Goal: Information Seeking & Learning: Check status

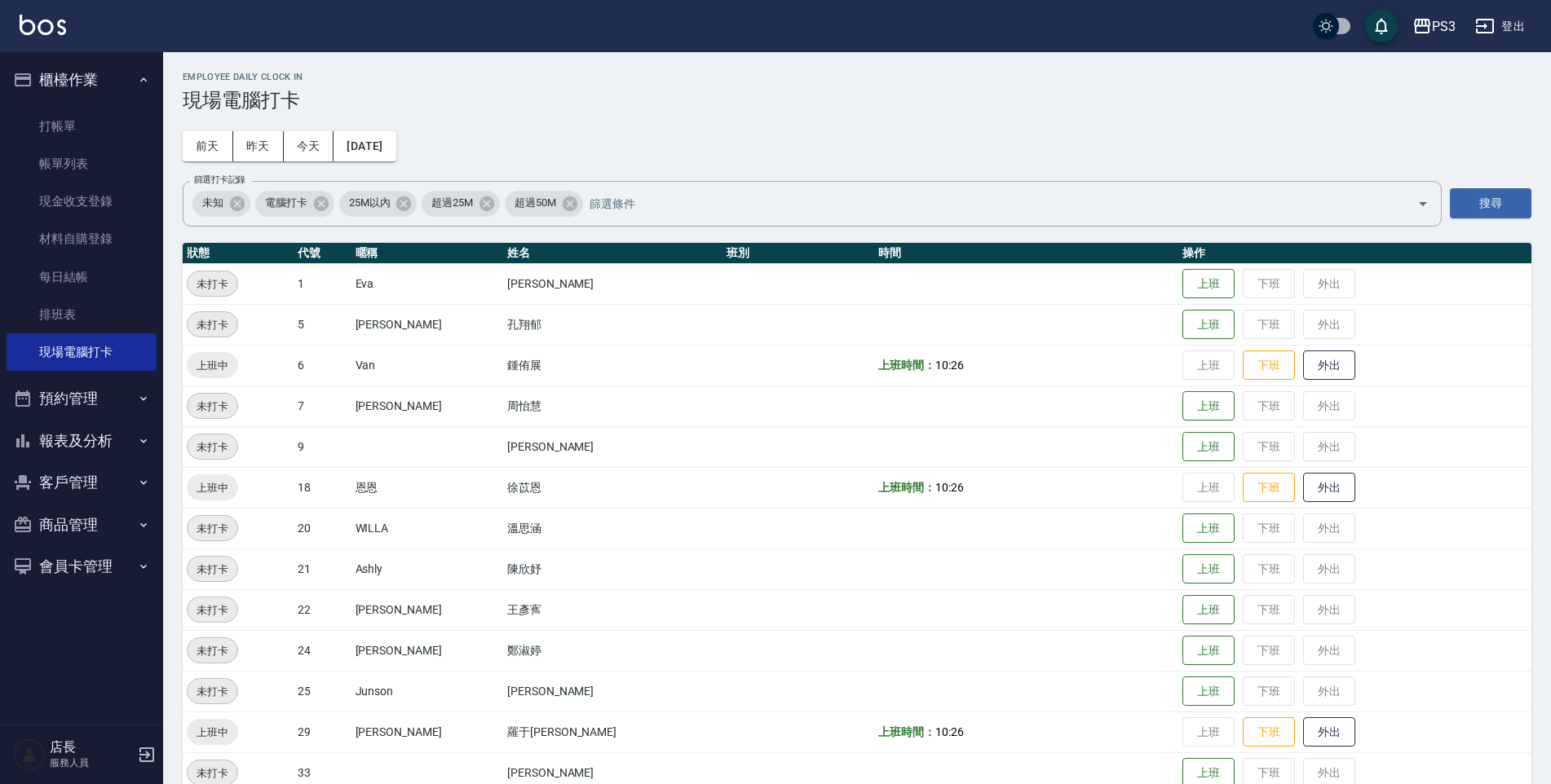
scroll to position [29, 0]
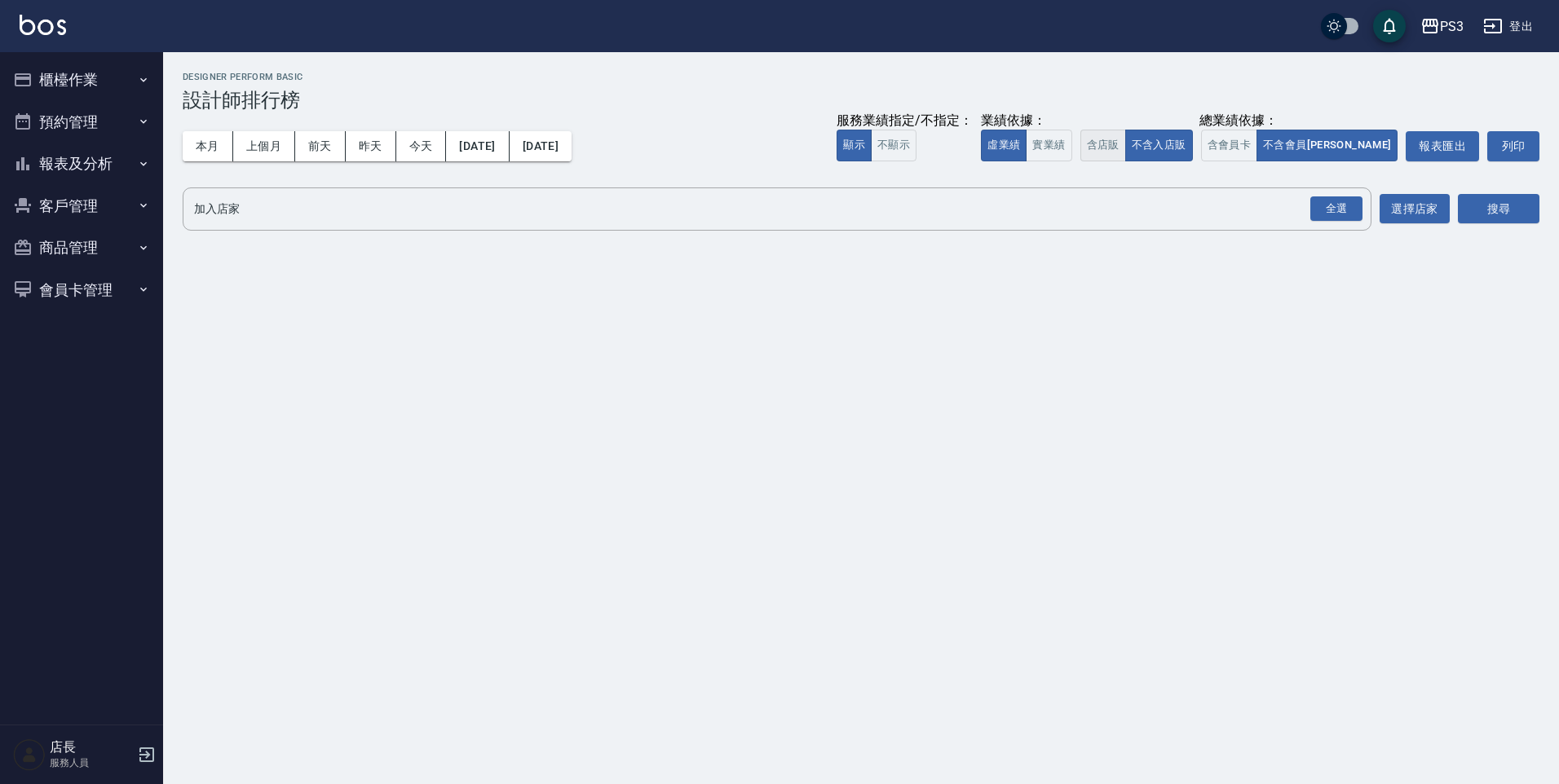
click at [1126, 148] on button "含店販" at bounding box center [1103, 146] width 45 height 32
click at [1259, 156] on button "含會員卡" at bounding box center [1229, 146] width 57 height 32
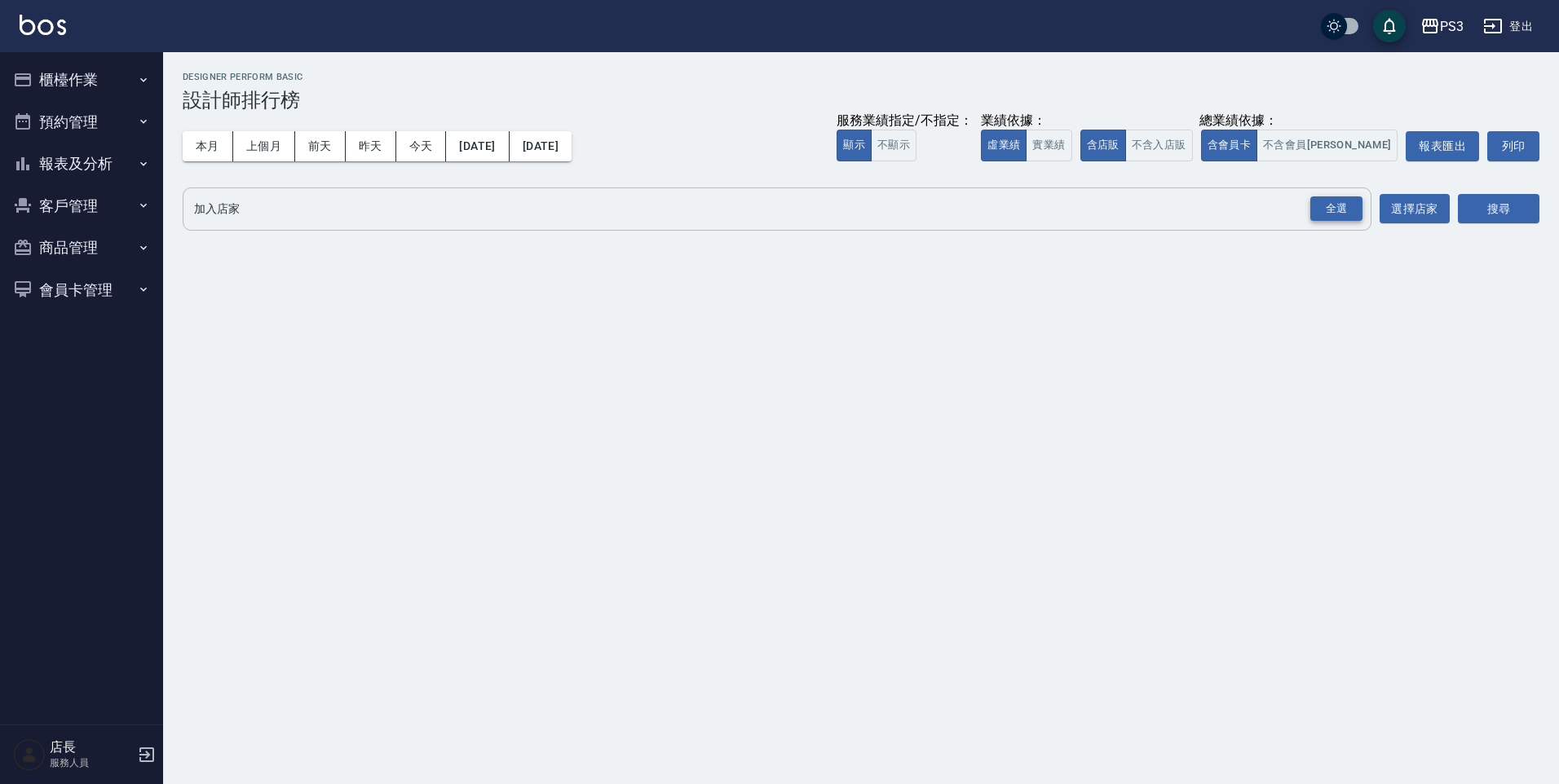
click at [1333, 217] on div "全選" at bounding box center [1336, 209] width 52 height 26
click at [1481, 215] on button "搜尋" at bounding box center [1499, 210] width 81 height 30
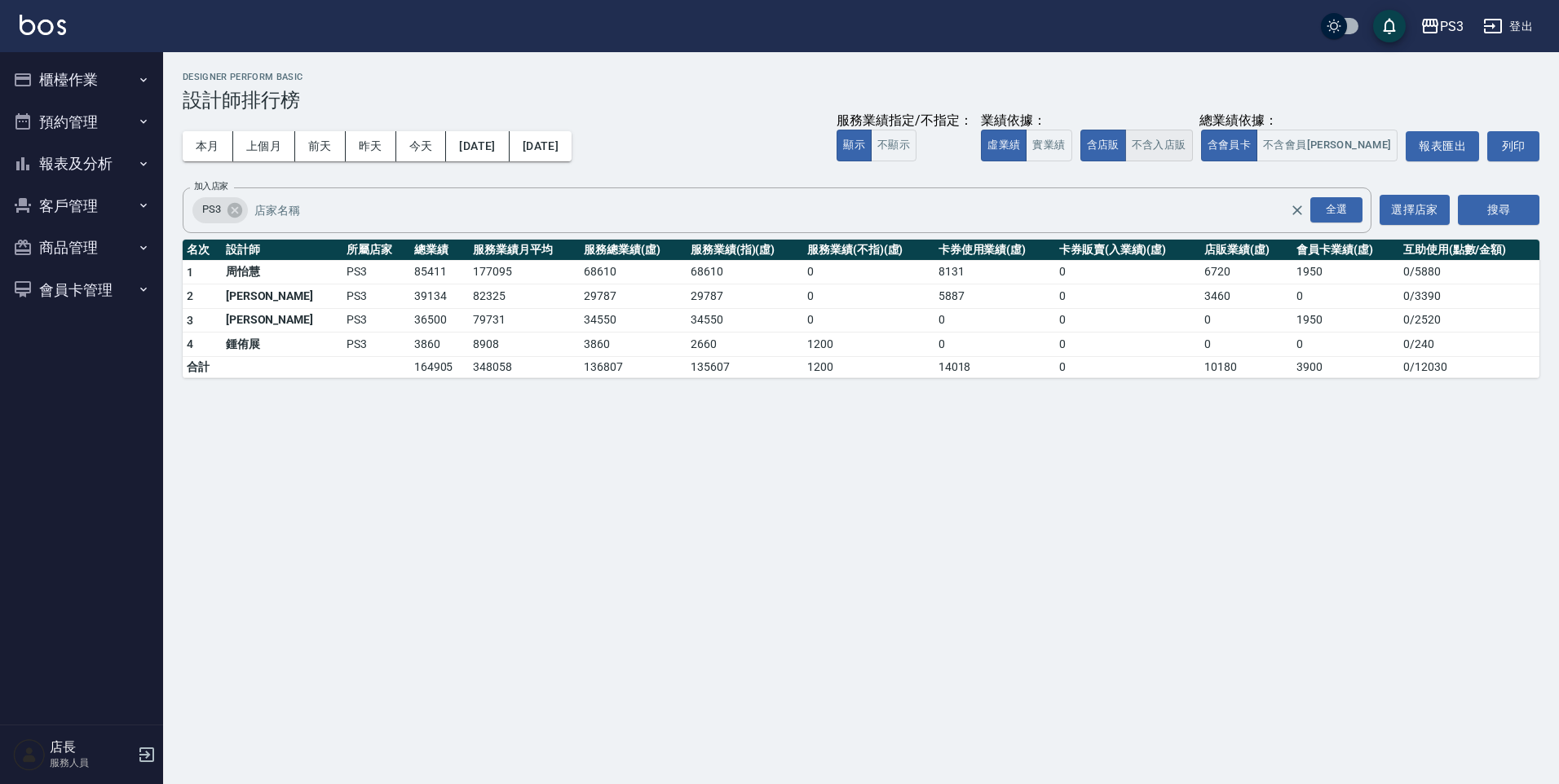
click at [1193, 150] on button "不含入店販" at bounding box center [1158, 146] width 67 height 32
click at [1126, 145] on button "含店販" at bounding box center [1103, 146] width 45 height 32
click at [214, 150] on button "本月" at bounding box center [207, 147] width 50 height 30
click at [1193, 150] on button "不含入店販" at bounding box center [1158, 146] width 67 height 32
click at [1335, 144] on button "不含會員卡" at bounding box center [1327, 146] width 141 height 32
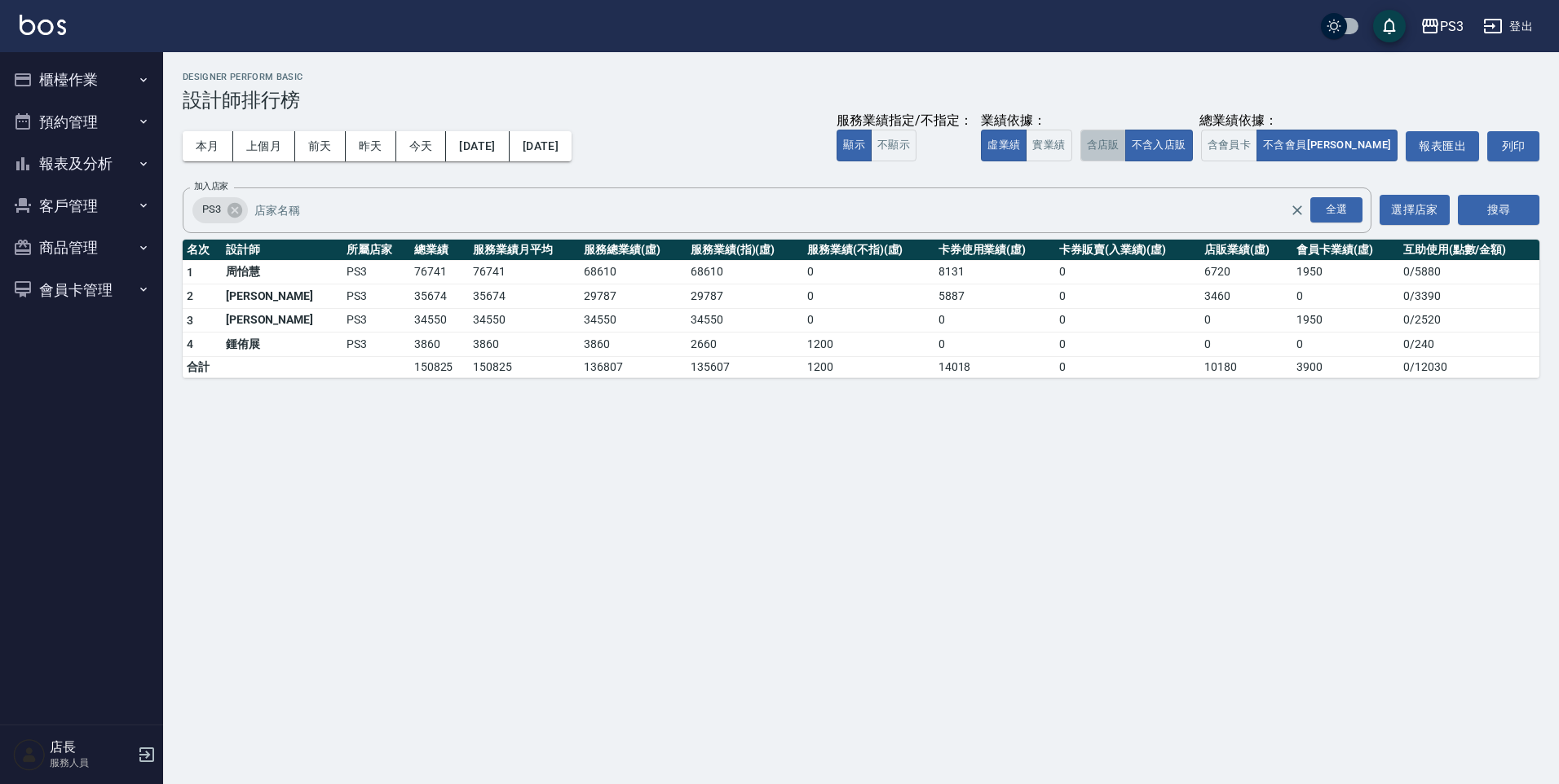
click at [1126, 145] on button "含店販" at bounding box center [1103, 146] width 45 height 32
click at [1293, 166] on div "本月 上個月 前天 昨天 今天 2025/09/01 2025/09/30 服務業績指定/不指定： 顯示 不顯示 業績依據： 虛業績 實業績 總業績依據： 含…" at bounding box center [861, 146] width 1357 height 69
click at [1259, 146] on button "含會員卡" at bounding box center [1229, 146] width 57 height 32
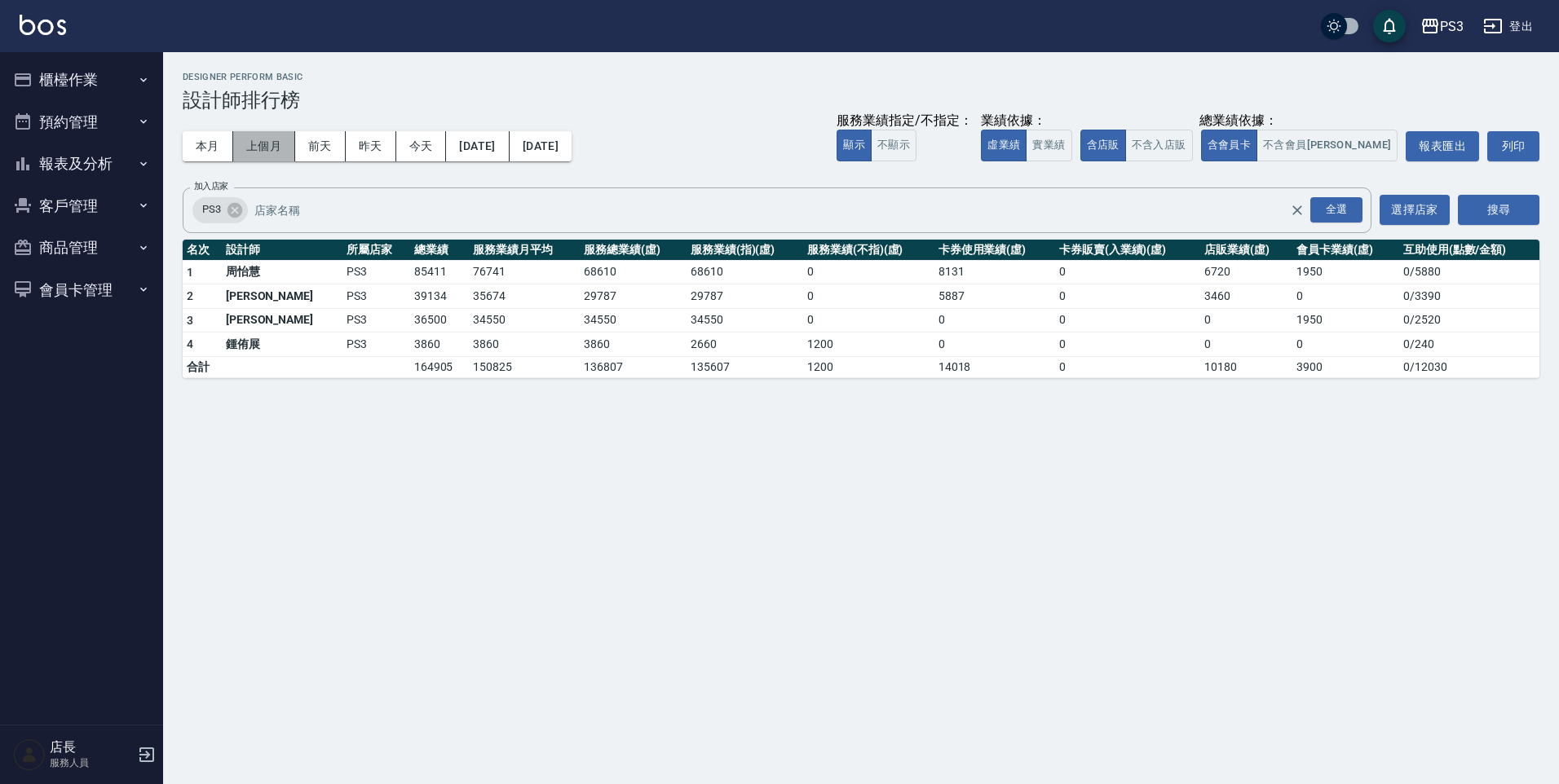
click at [273, 133] on button "上個月" at bounding box center [263, 147] width 62 height 30
click at [1193, 136] on button "不含入店販" at bounding box center [1158, 146] width 67 height 32
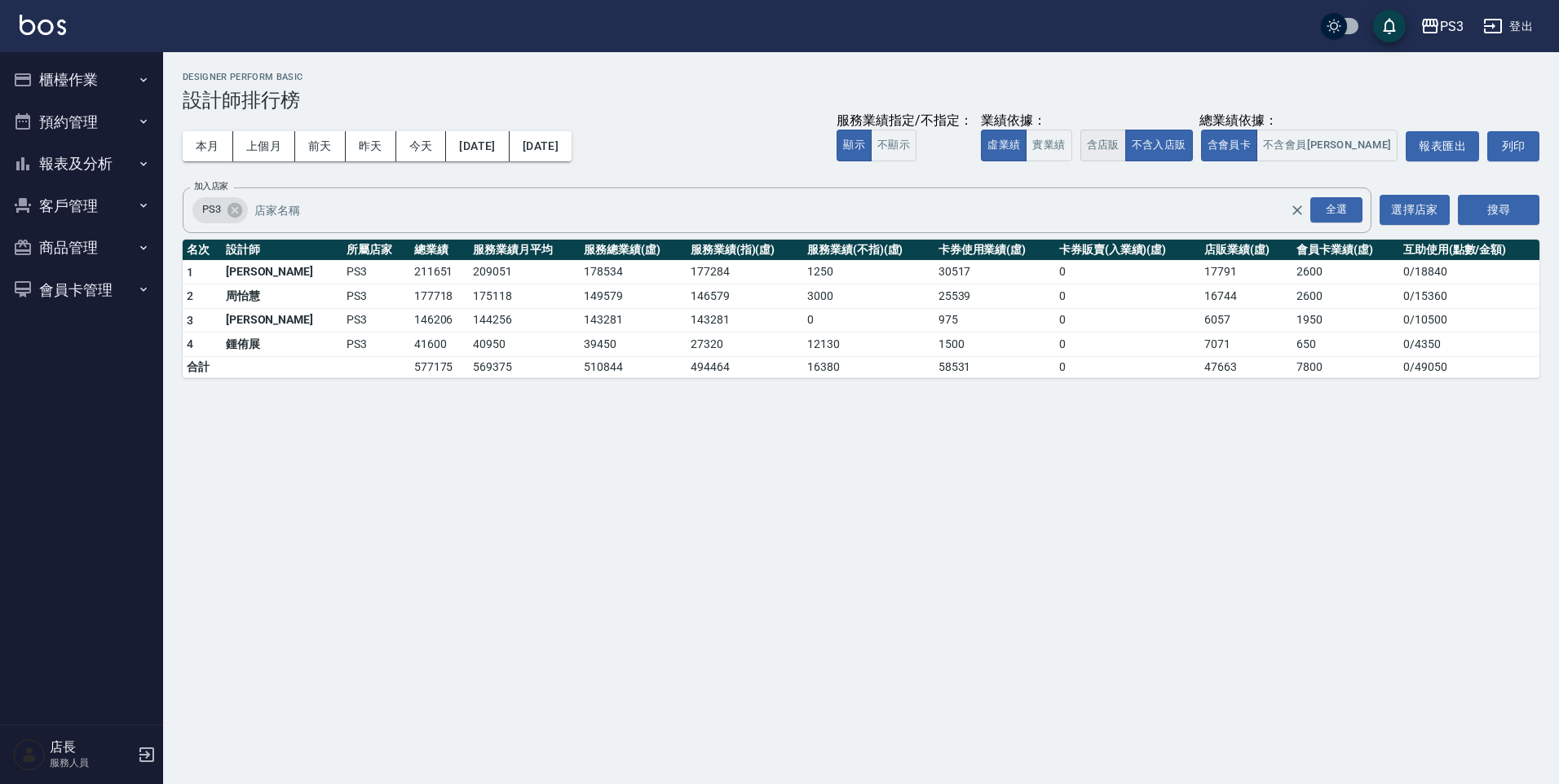
click at [1126, 138] on button "含店販" at bounding box center [1103, 146] width 45 height 32
click at [1343, 135] on button "不含會員卡" at bounding box center [1327, 146] width 141 height 32
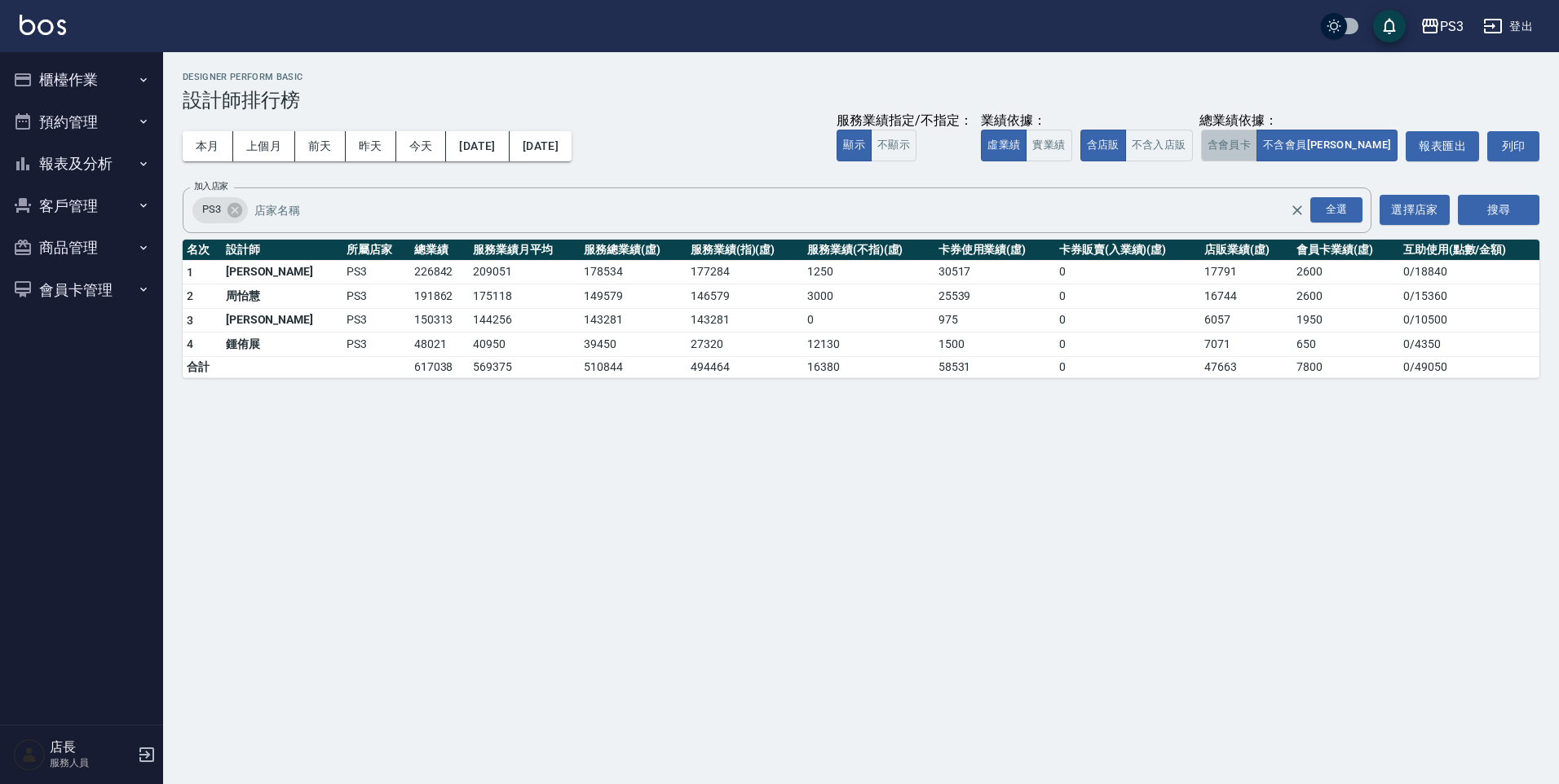
click at [1259, 136] on button "含會員卡" at bounding box center [1229, 146] width 57 height 32
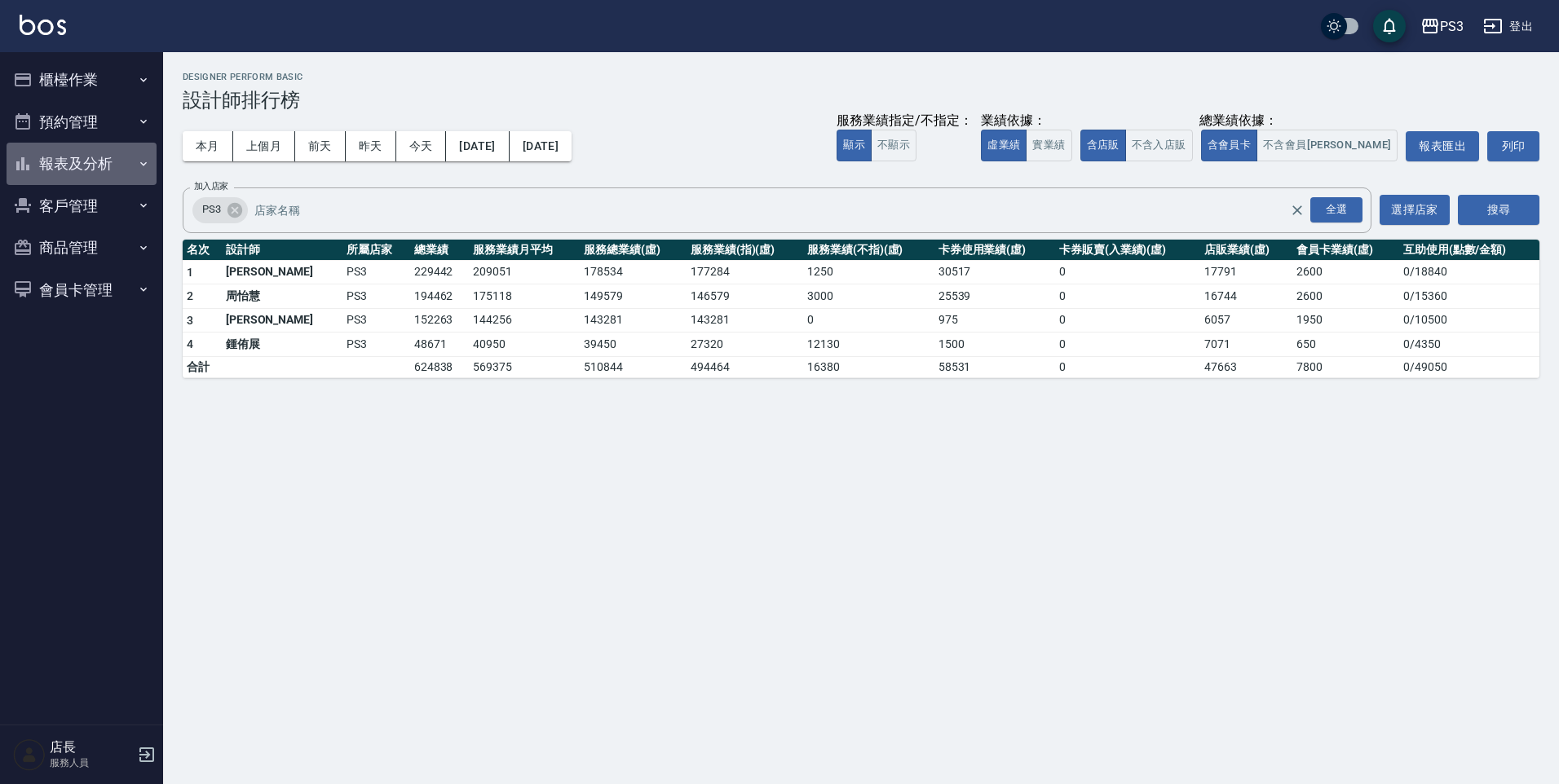
click at [107, 170] on button "報表及分析" at bounding box center [81, 164] width 150 height 43
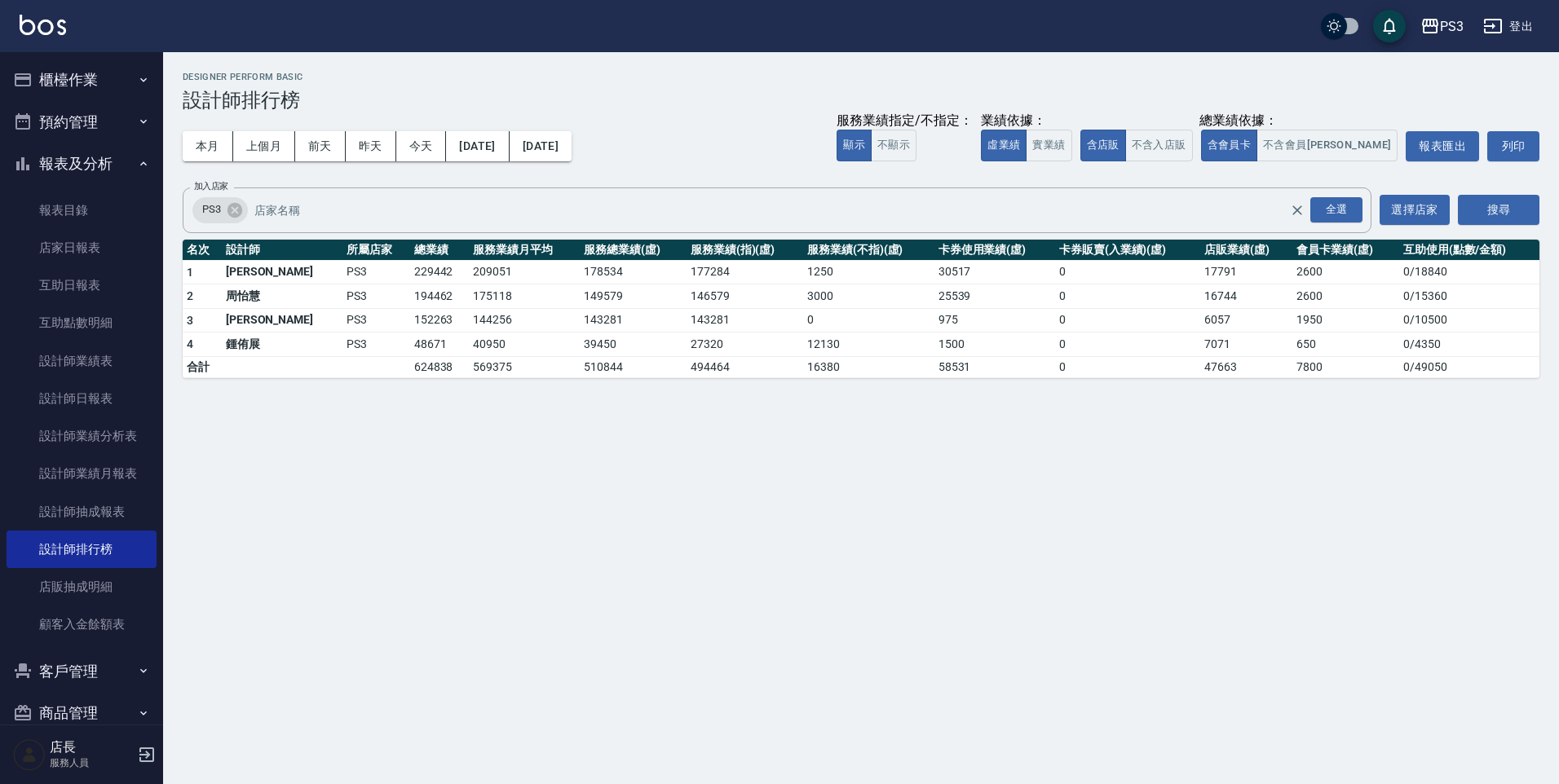
scroll to position [71, 0]
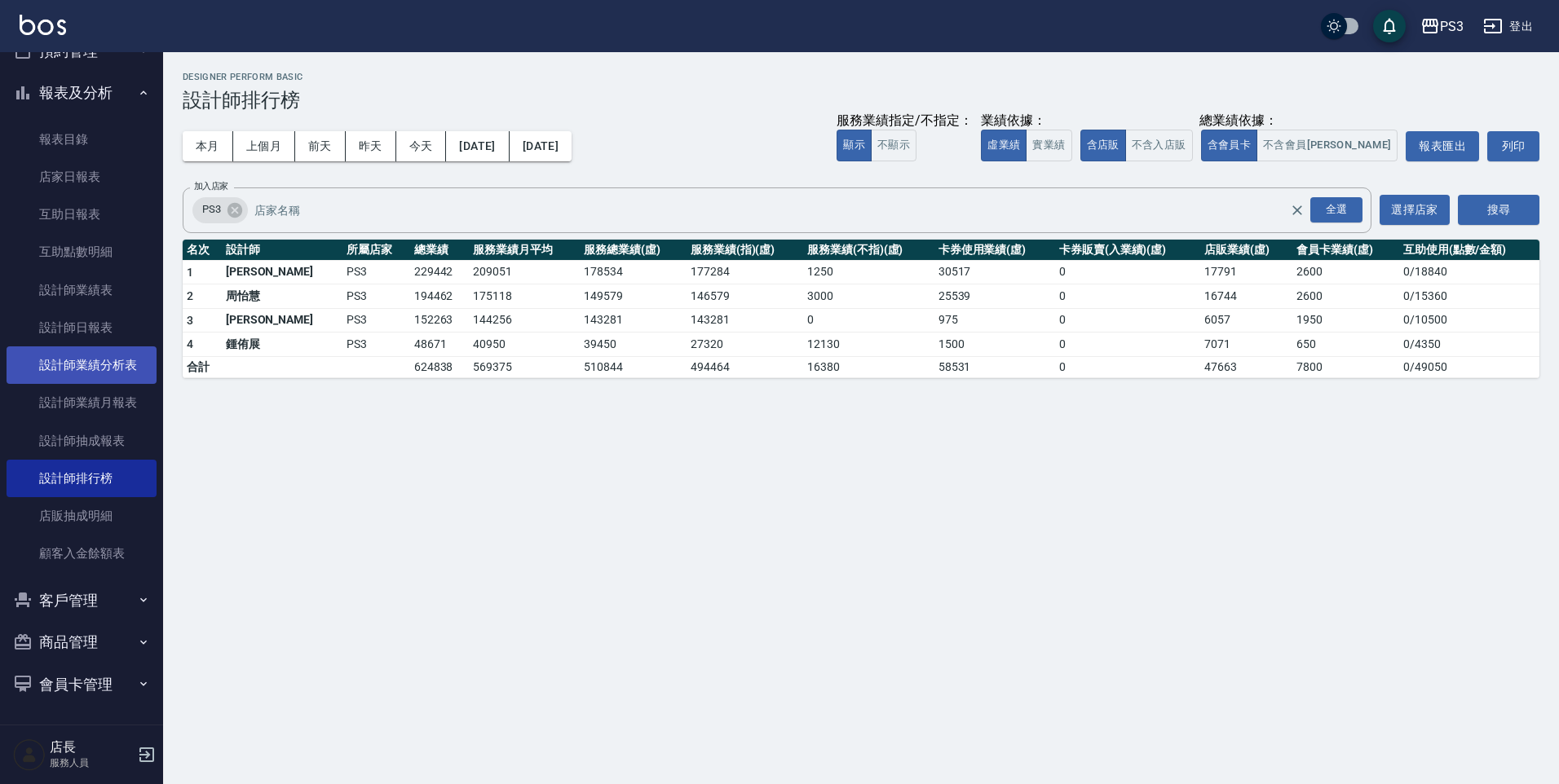
click at [46, 365] on link "設計師業績分析表" at bounding box center [81, 365] width 150 height 38
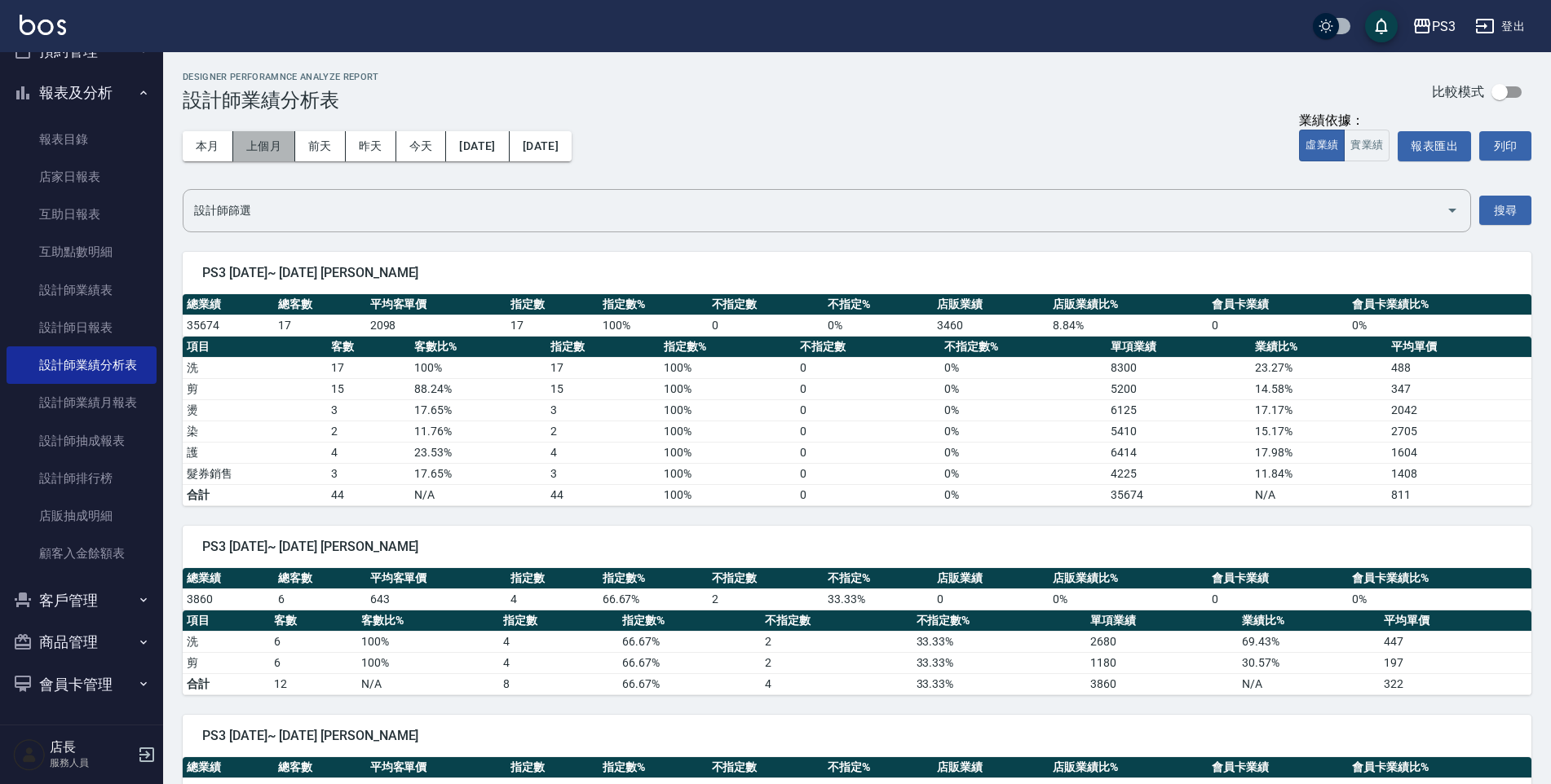
click at [243, 144] on button "上個月" at bounding box center [263, 147] width 62 height 30
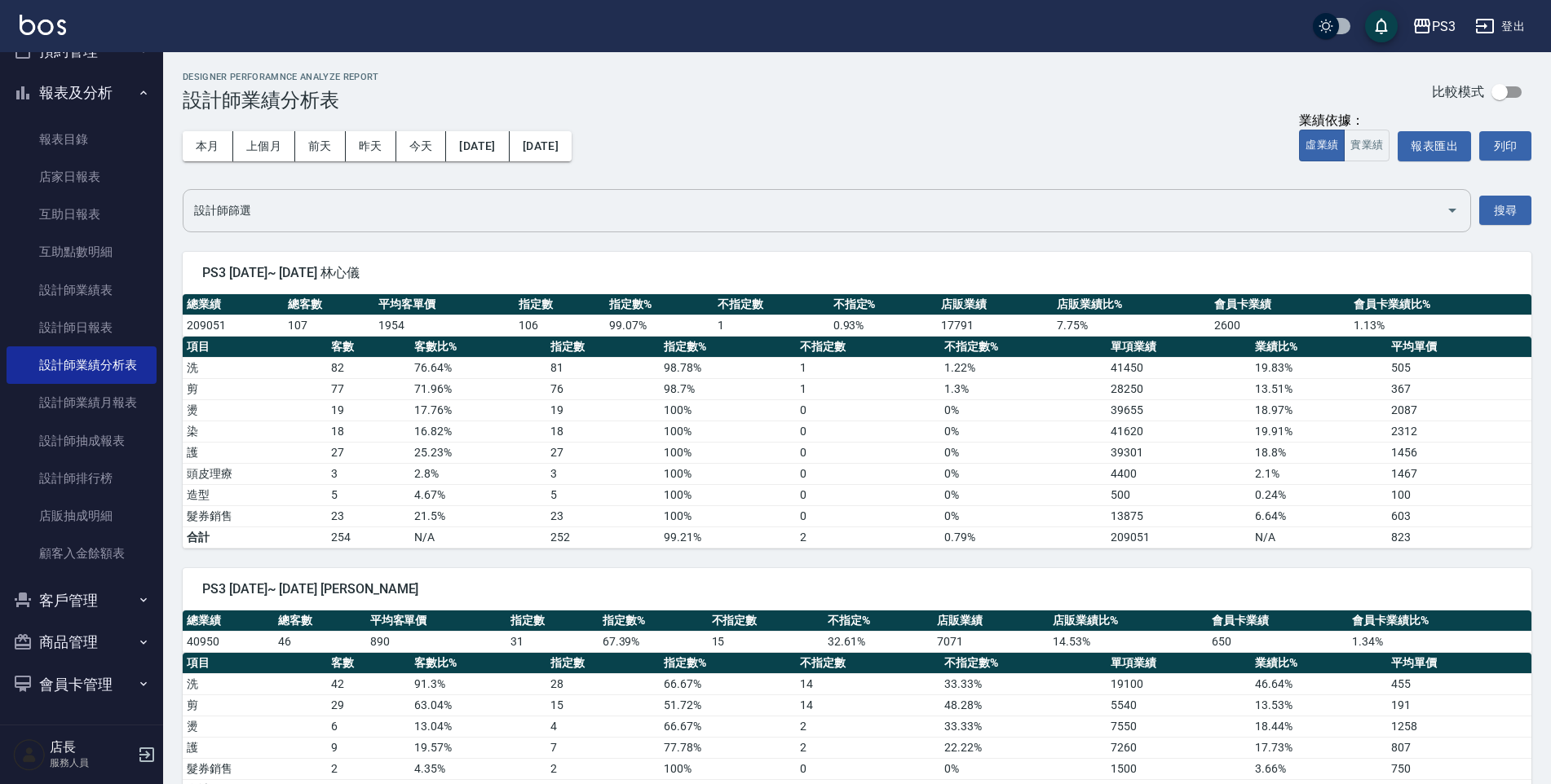
click at [266, 214] on input "設計師篩選" at bounding box center [814, 211] width 1249 height 28
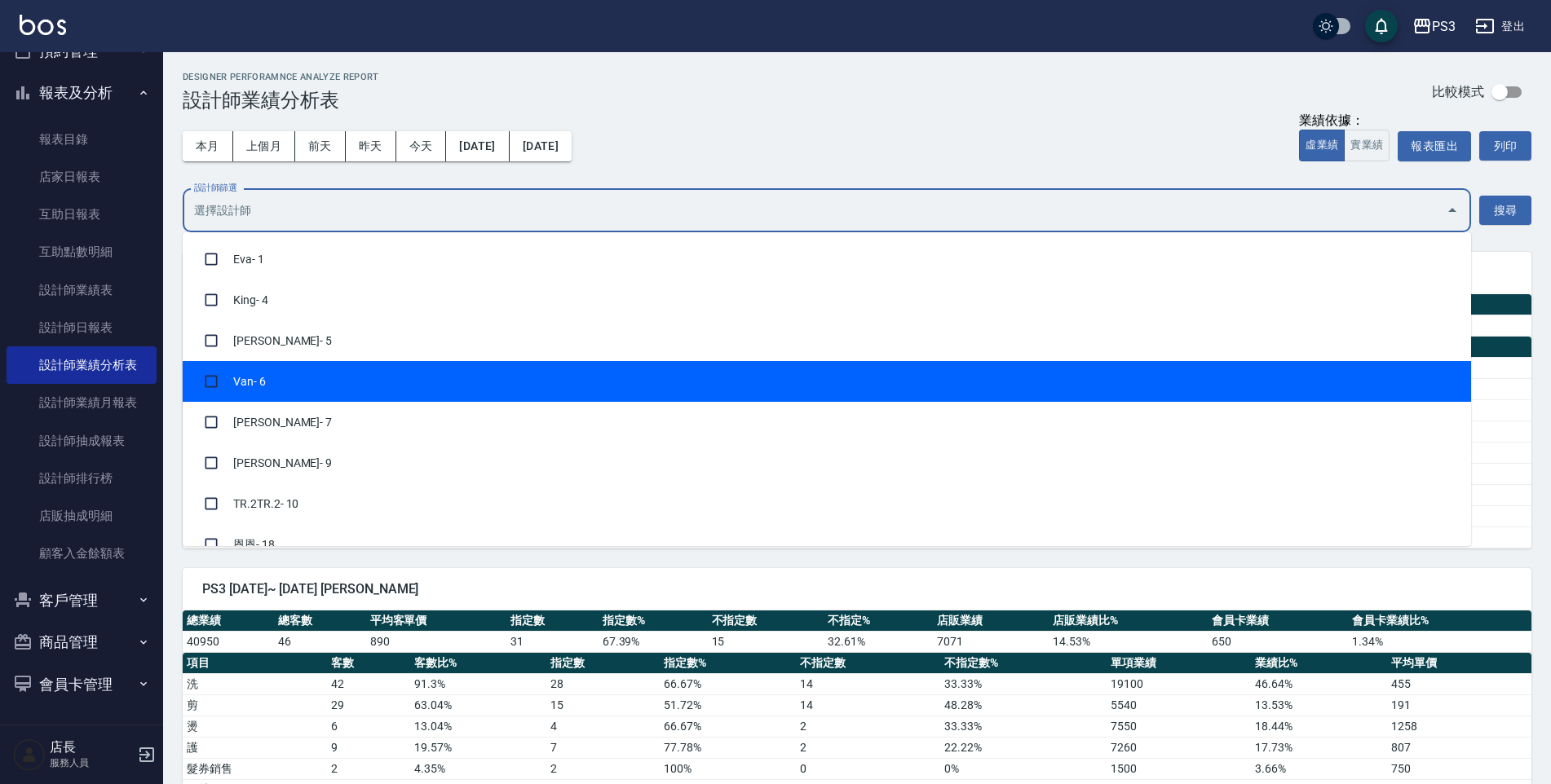
click at [257, 384] on li "Van - 6" at bounding box center [827, 381] width 1288 height 41
checkbox input "true"
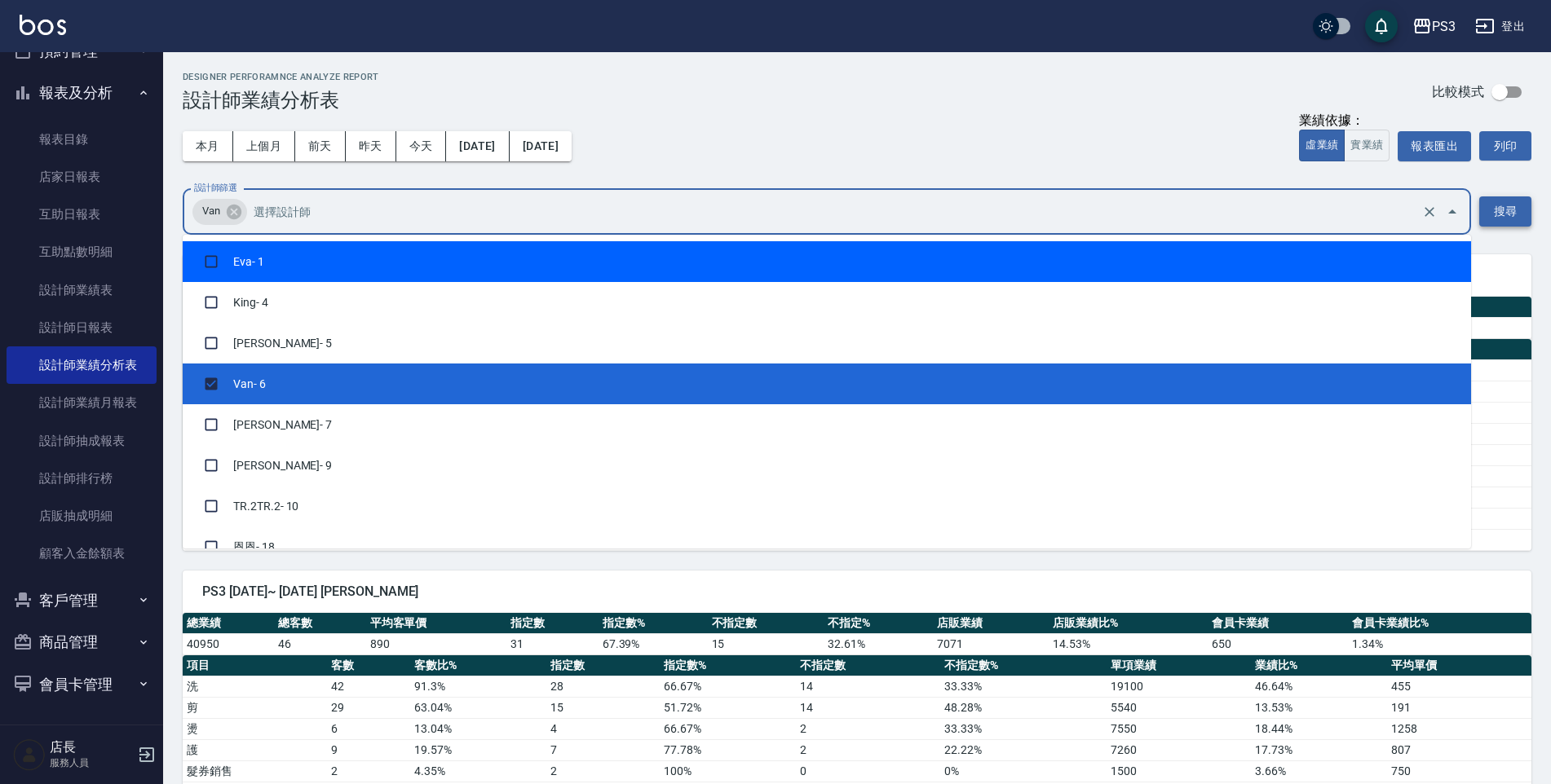
click at [1500, 220] on button "搜尋" at bounding box center [1505, 212] width 52 height 30
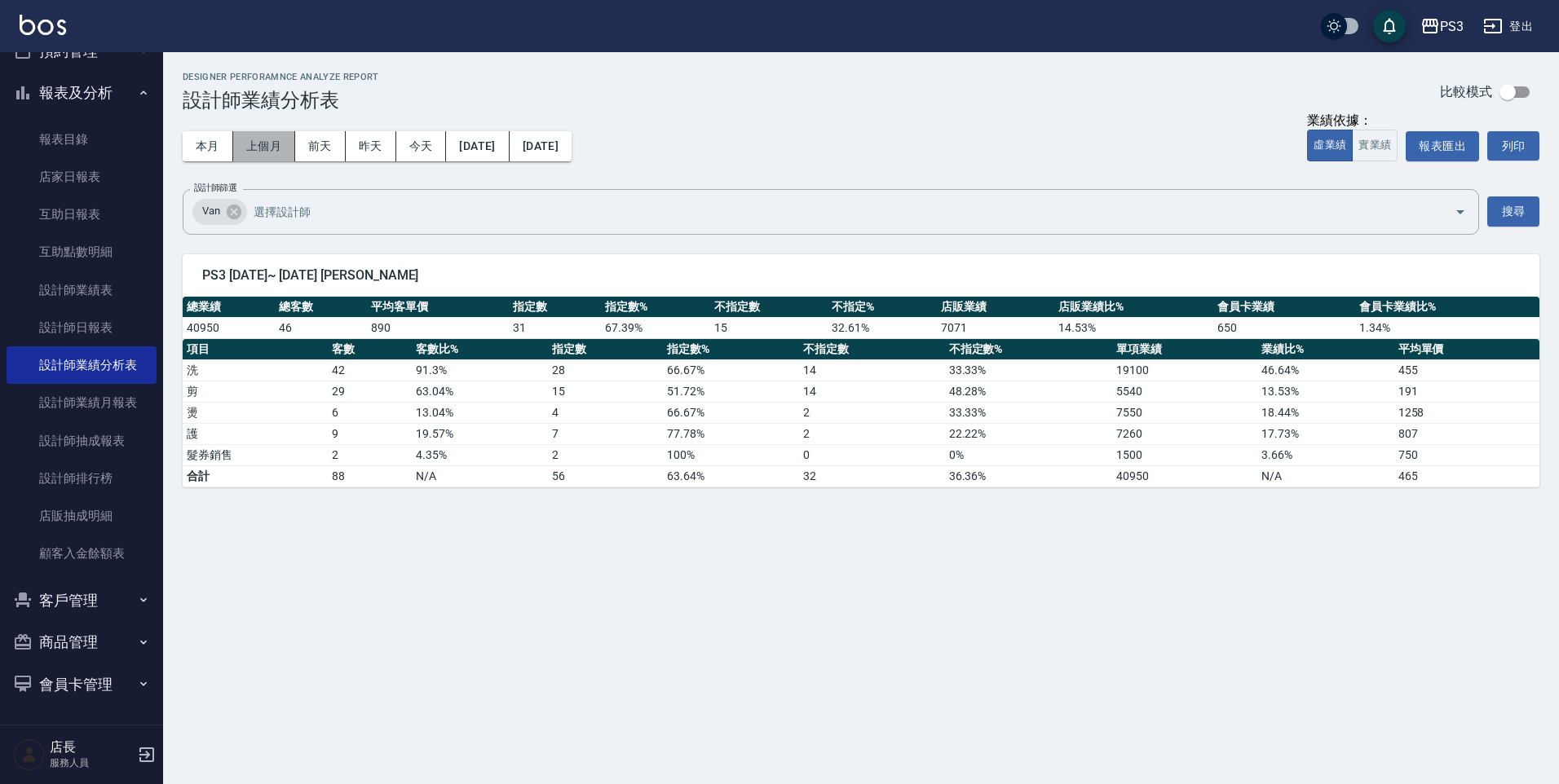
click at [274, 151] on button "上個月" at bounding box center [263, 147] width 62 height 30
click at [56, 419] on link "設計師業績月報表" at bounding box center [81, 403] width 150 height 38
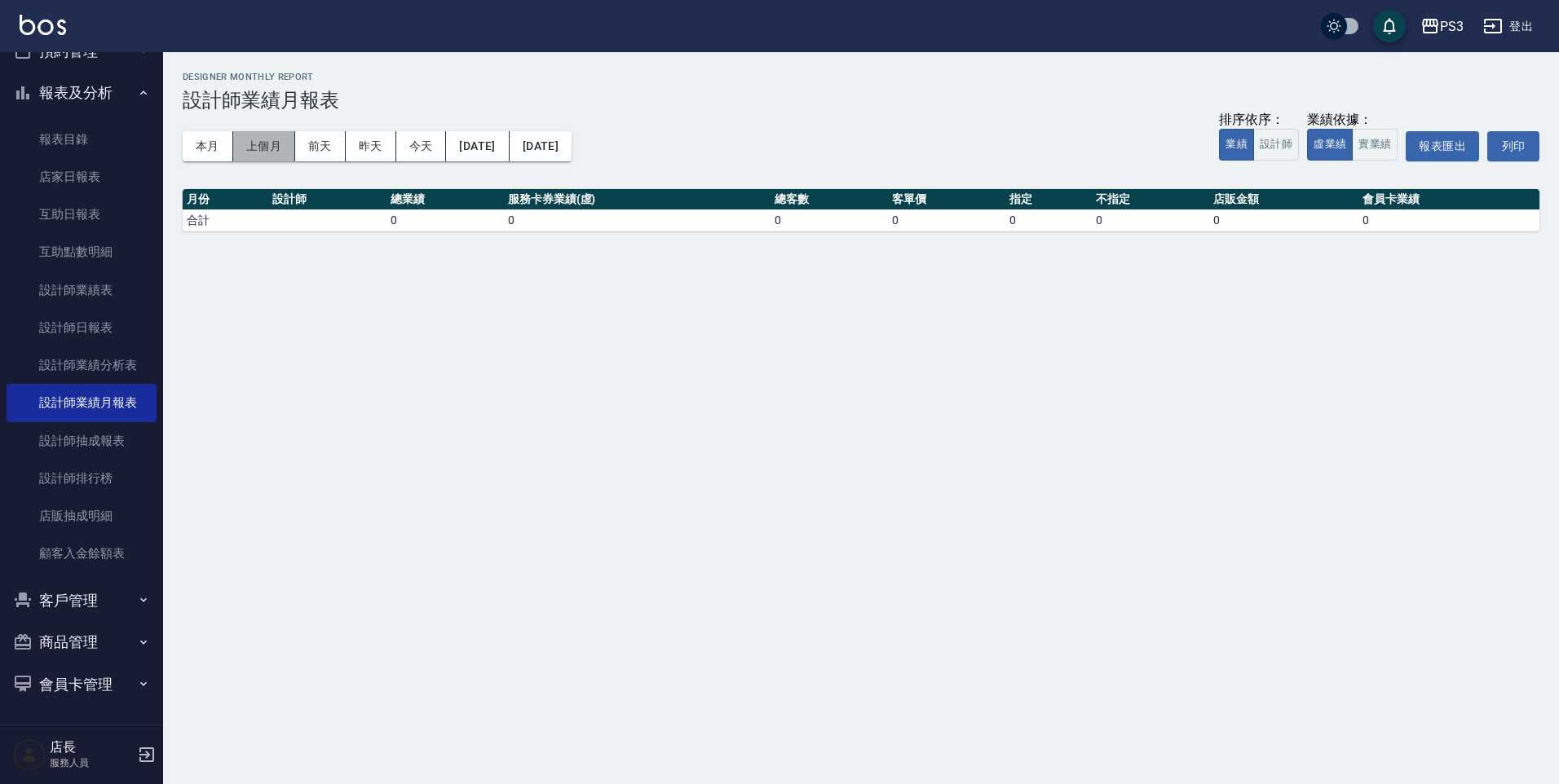
click at [266, 148] on button "上個月" at bounding box center [263, 147] width 62 height 30
